Goal: Information Seeking & Learning: Learn about a topic

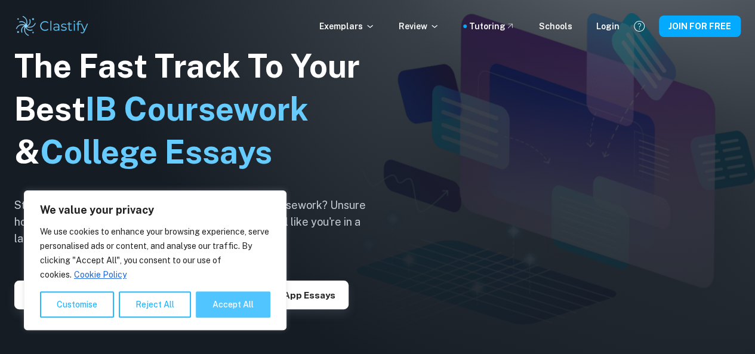
click at [241, 302] on button "Accept All" at bounding box center [233, 304] width 75 height 26
checkbox input "true"
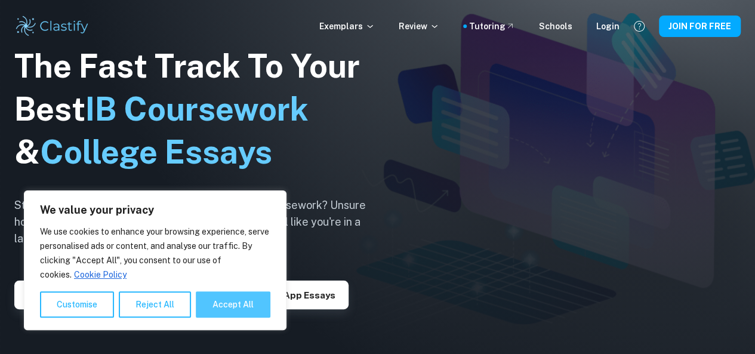
checkbox input "true"
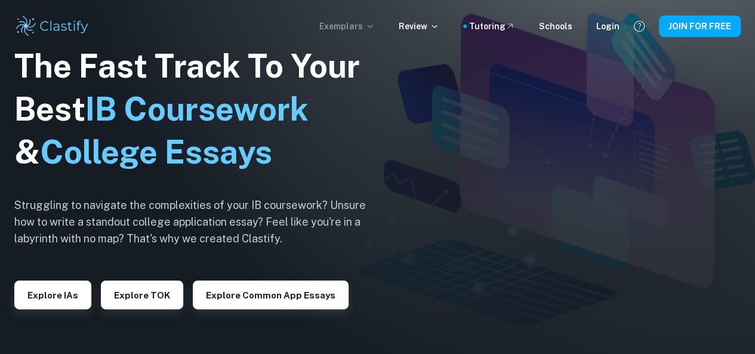
click at [375, 30] on icon at bounding box center [370, 26] width 10 height 10
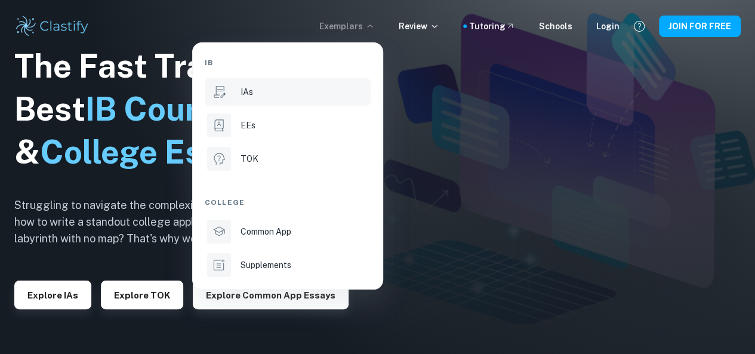
click at [248, 90] on p "IAs" at bounding box center [246, 91] width 13 height 13
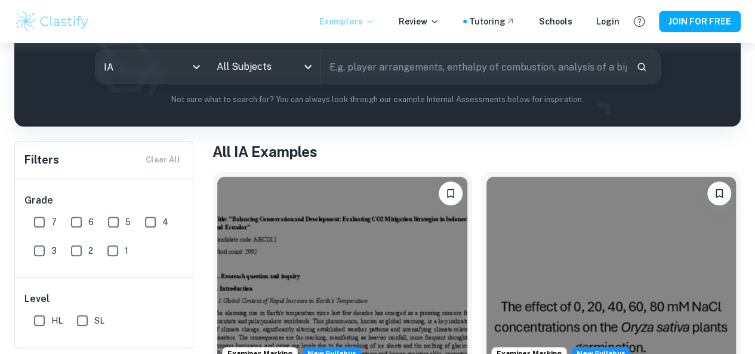
scroll to position [143, 0]
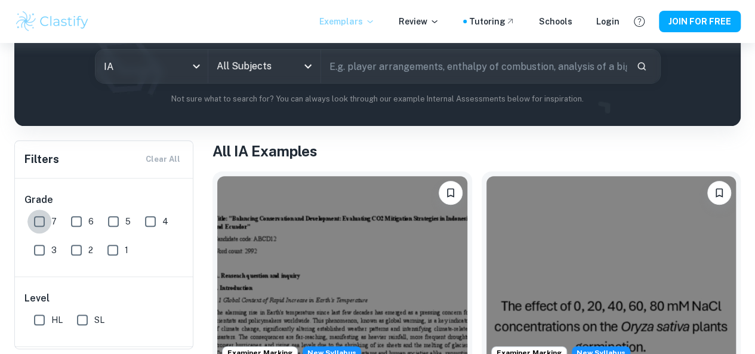
click at [39, 221] on input "7" at bounding box center [39, 221] width 24 height 24
checkbox input "true"
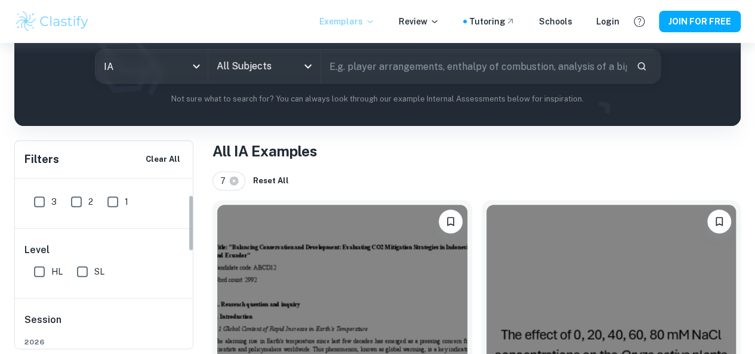
scroll to position [58, 0]
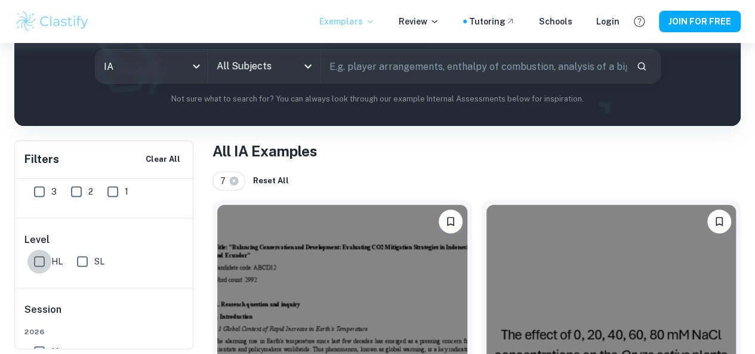
click at [48, 258] on input "HL" at bounding box center [39, 261] width 24 height 24
checkbox input "true"
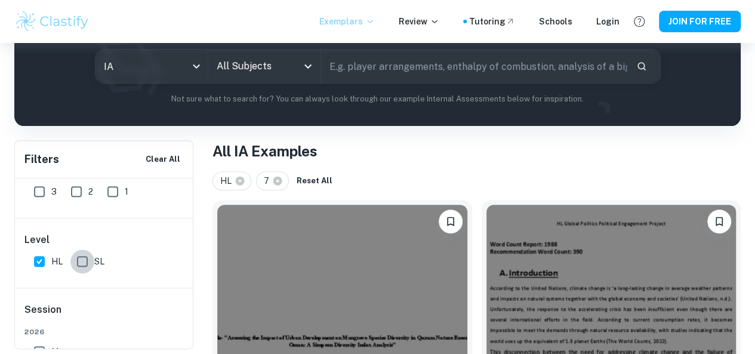
click at [81, 264] on input "SL" at bounding box center [82, 261] width 24 height 24
checkbox input "true"
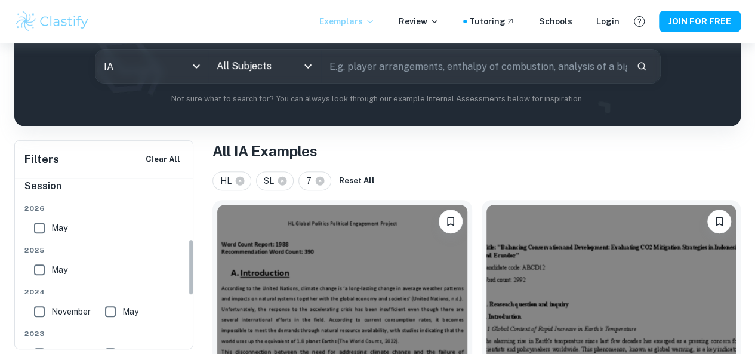
scroll to position [183, 0]
click at [36, 268] on input "May" at bounding box center [39, 269] width 24 height 24
checkbox input "true"
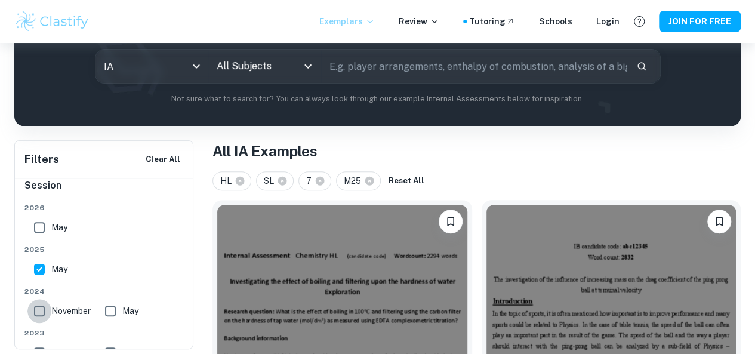
click at [38, 316] on input "November" at bounding box center [39, 311] width 24 height 24
checkbox input "true"
click at [112, 310] on input "May" at bounding box center [110, 311] width 24 height 24
checkbox input "true"
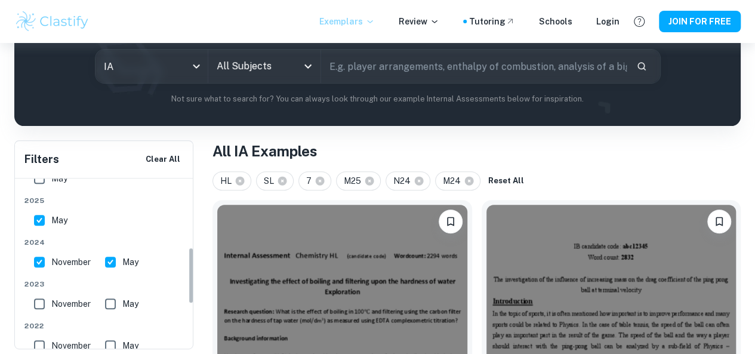
scroll to position [235, 0]
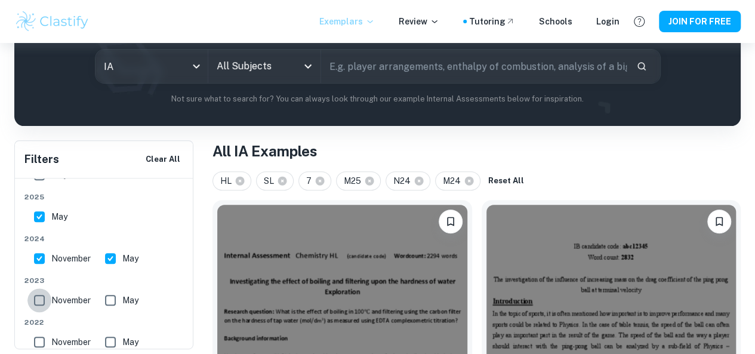
click at [41, 300] on input "November" at bounding box center [39, 300] width 24 height 24
checkbox input "true"
click at [116, 299] on input "May" at bounding box center [110, 300] width 24 height 24
checkbox input "true"
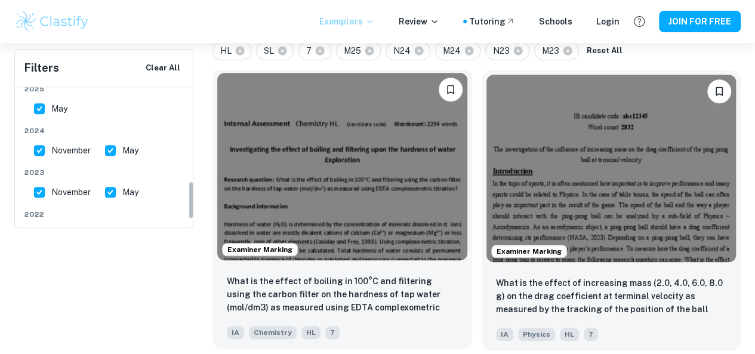
scroll to position [341, 0]
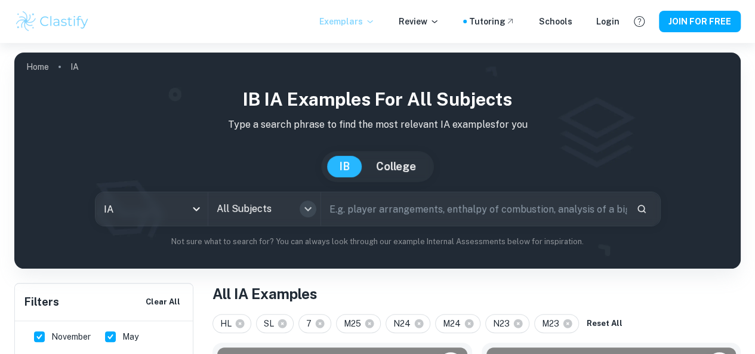
click at [315, 208] on icon "Open" at bounding box center [308, 209] width 14 height 14
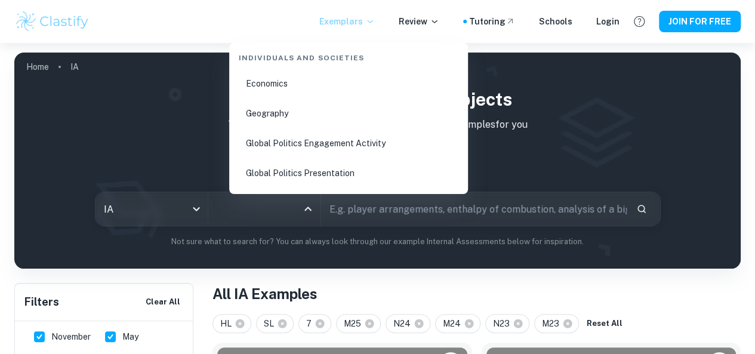
scroll to position [1507, 0]
click at [292, 89] on li "Economics" at bounding box center [348, 85] width 229 height 27
type input "Economics"
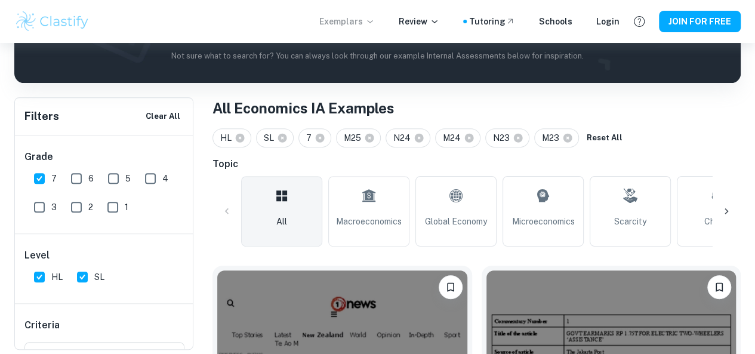
scroll to position [186, 0]
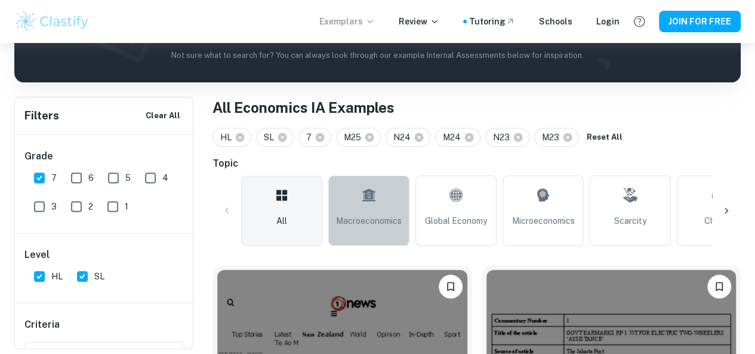
click at [372, 208] on icon at bounding box center [368, 195] width 14 height 29
type input "Macroeconomics"
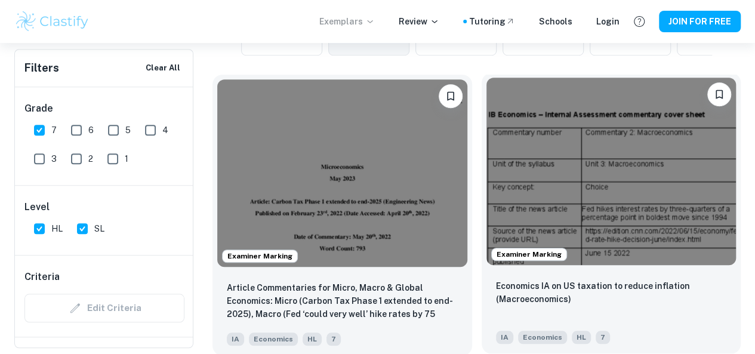
scroll to position [377, 0]
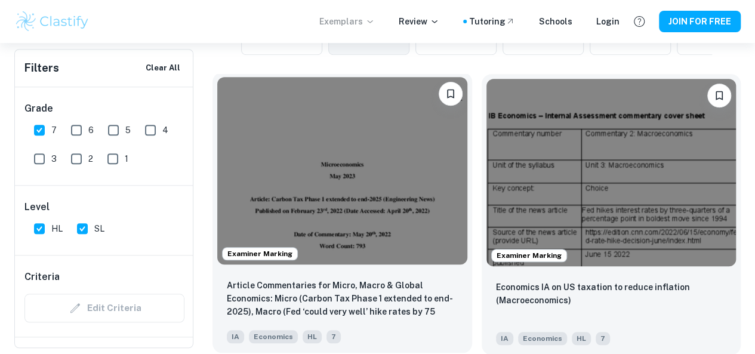
click at [307, 138] on img at bounding box center [342, 170] width 250 height 187
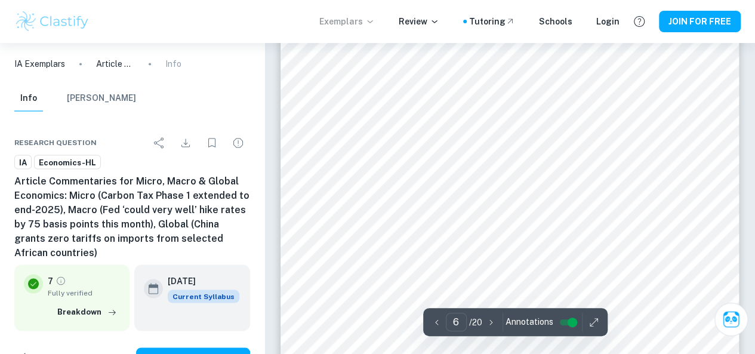
scroll to position [3224, 0]
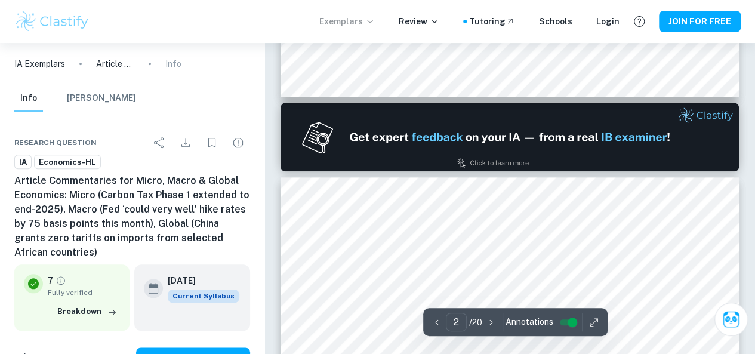
type input "1"
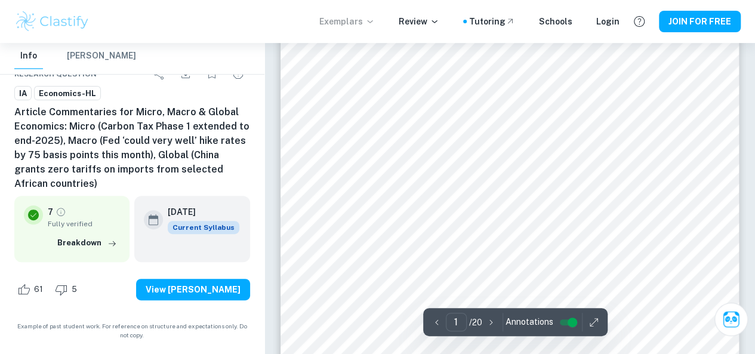
scroll to position [153, 0]
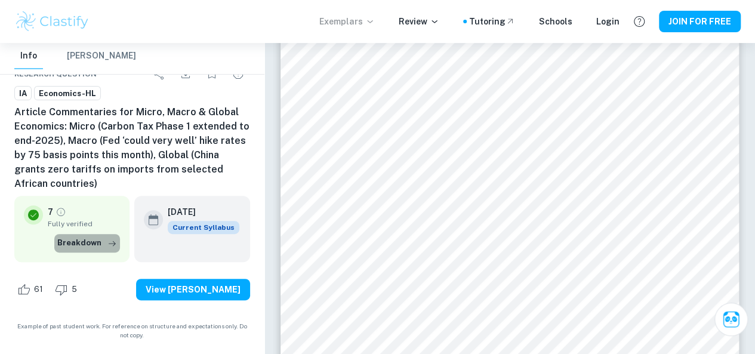
click at [89, 240] on button "Breakdown" at bounding box center [87, 243] width 66 height 18
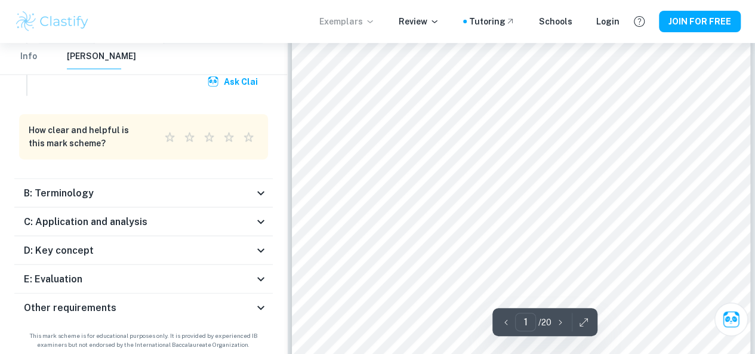
scroll to position [175, 0]
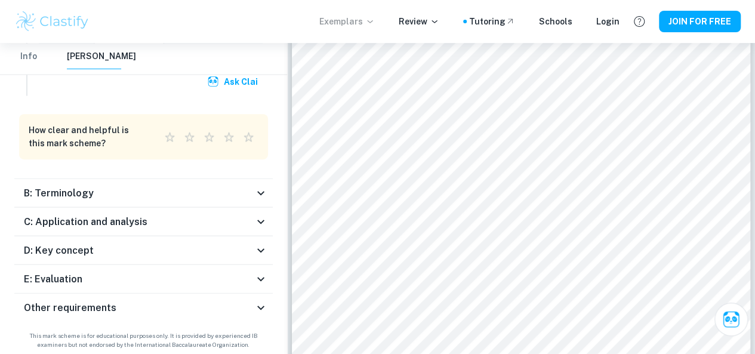
click at [262, 188] on icon at bounding box center [260, 192] width 14 height 14
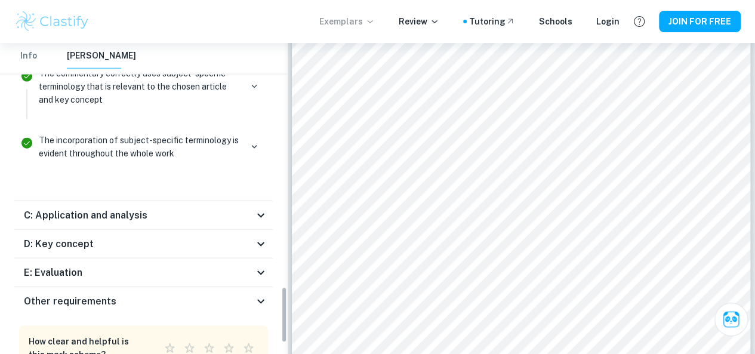
scroll to position [1337, 0]
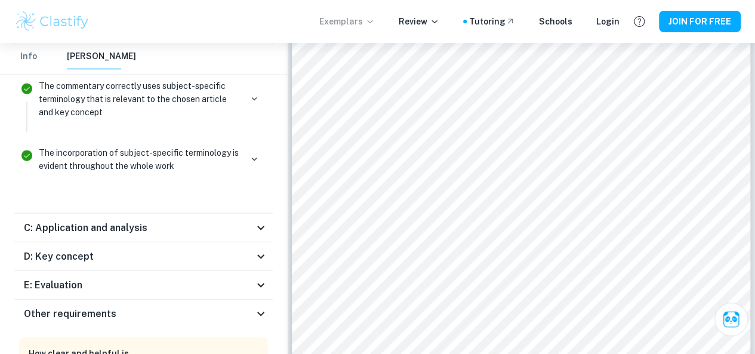
click at [260, 222] on icon at bounding box center [260, 227] width 14 height 14
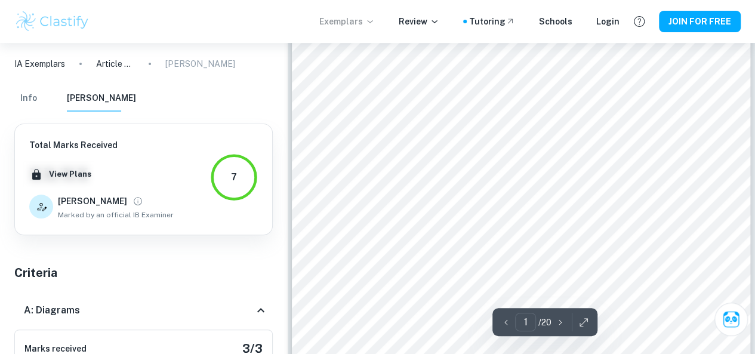
scroll to position [58, 0]
